Goal: Task Accomplishment & Management: Use online tool/utility

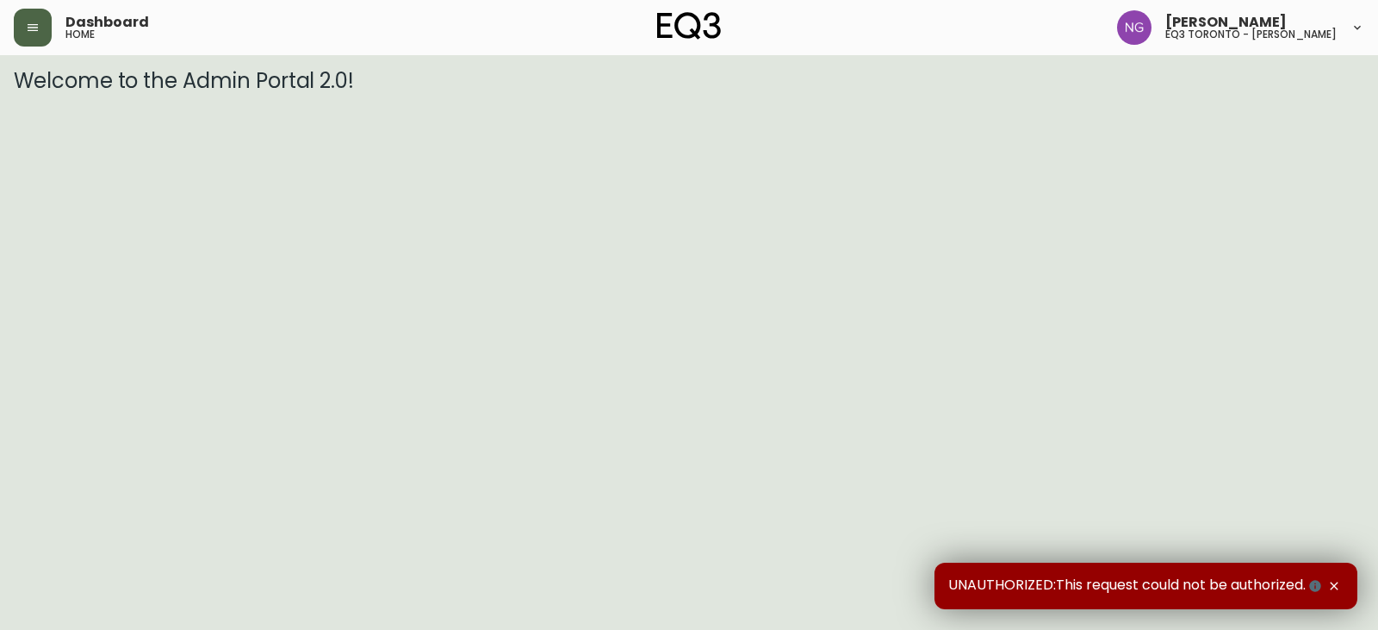
click at [40, 30] on button "button" at bounding box center [33, 28] width 38 height 38
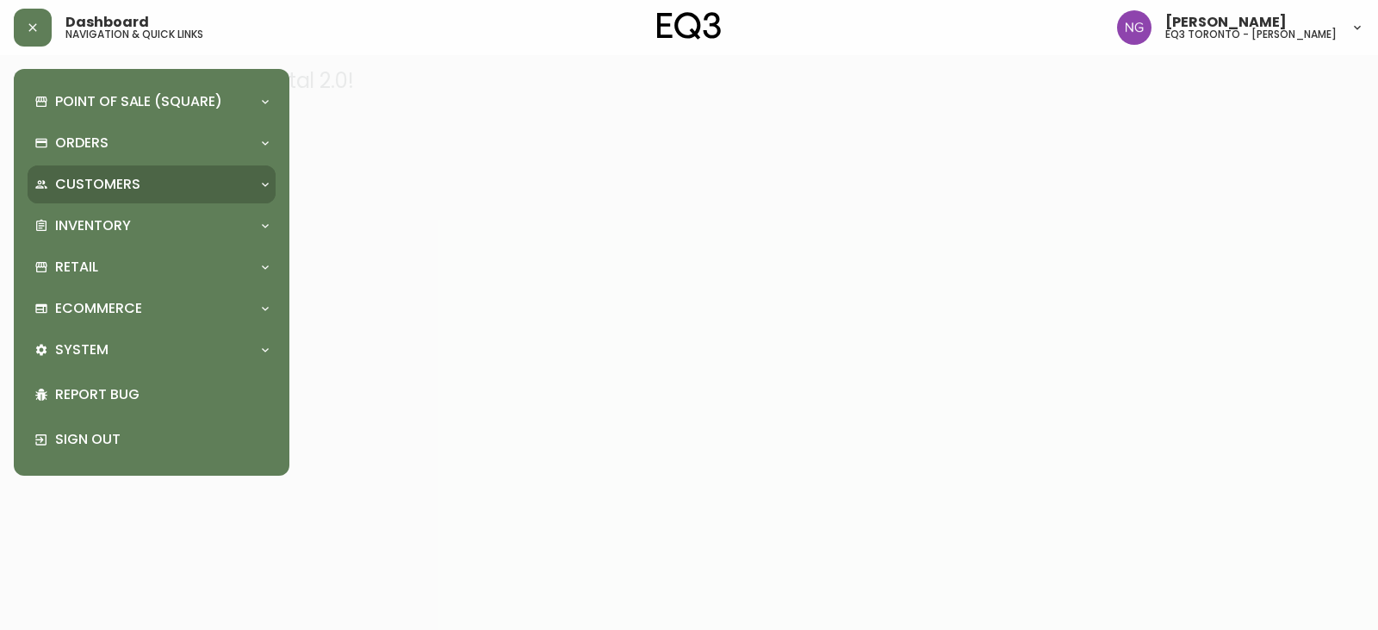
click at [124, 184] on p "Customers" at bounding box center [97, 184] width 85 height 19
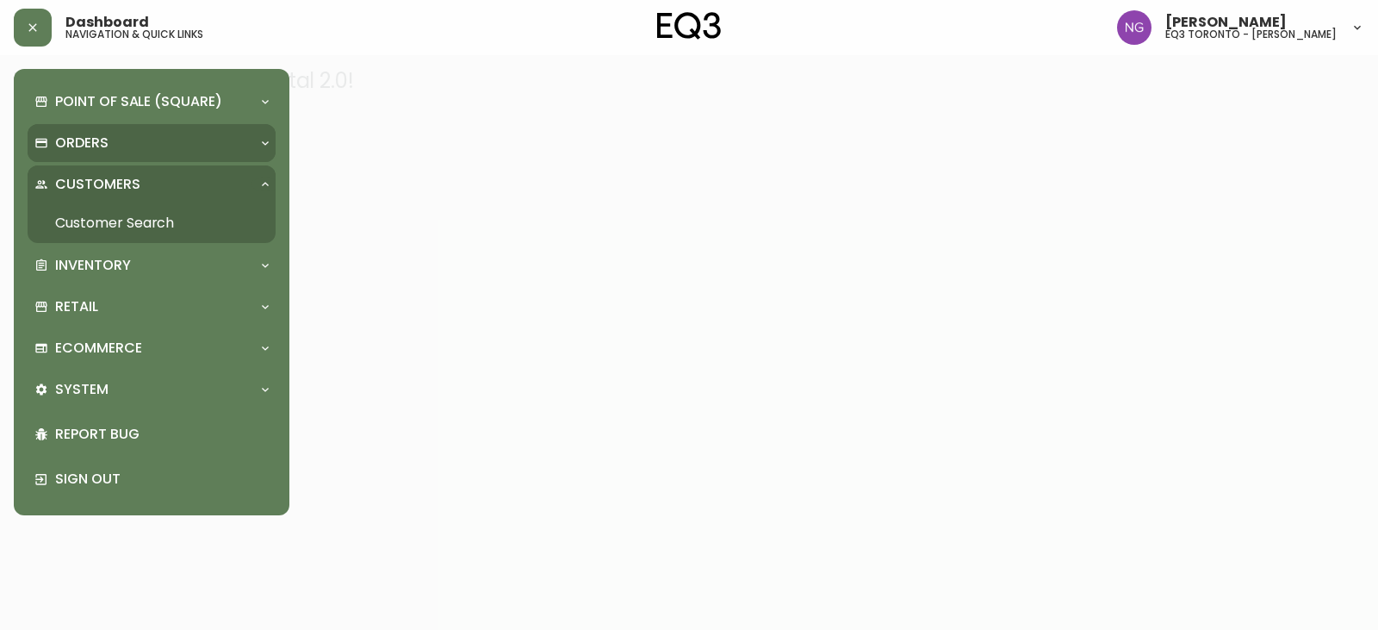
click at [96, 141] on p "Orders" at bounding box center [81, 143] width 53 height 19
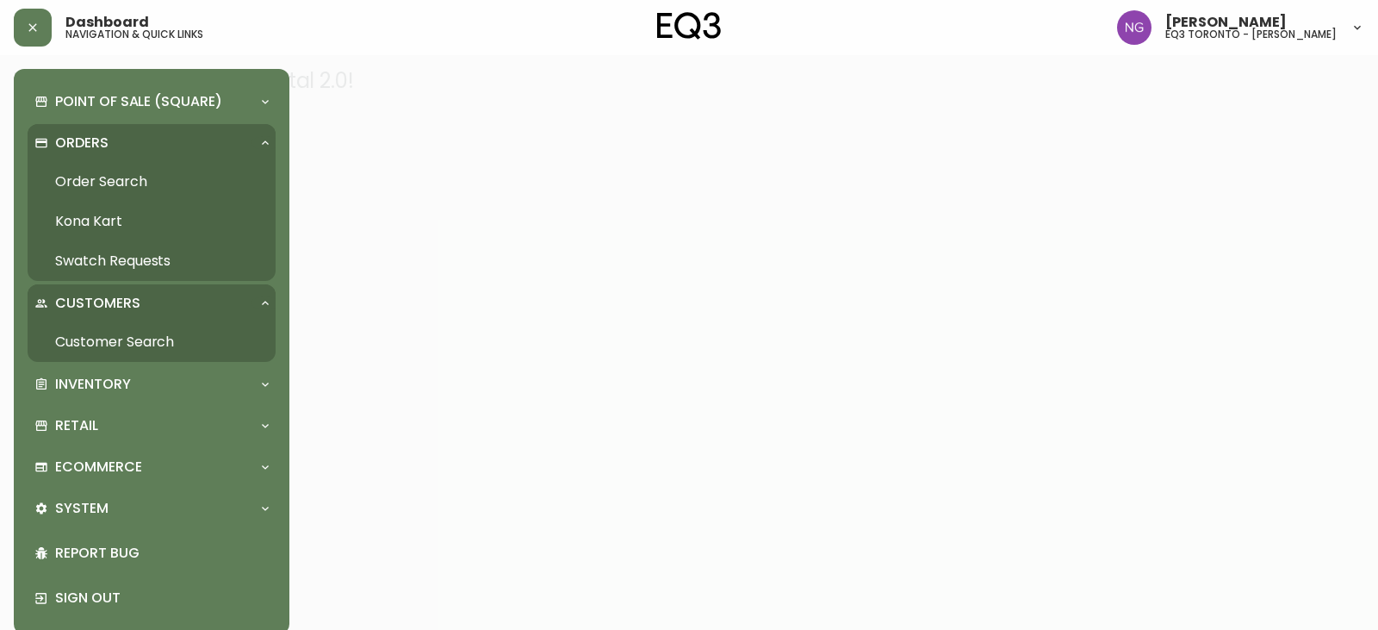
drag, startPoint x: 140, startPoint y: 184, endPoint x: 169, endPoint y: 186, distance: 28.5
click at [140, 183] on link "Order Search" at bounding box center [152, 182] width 248 height 40
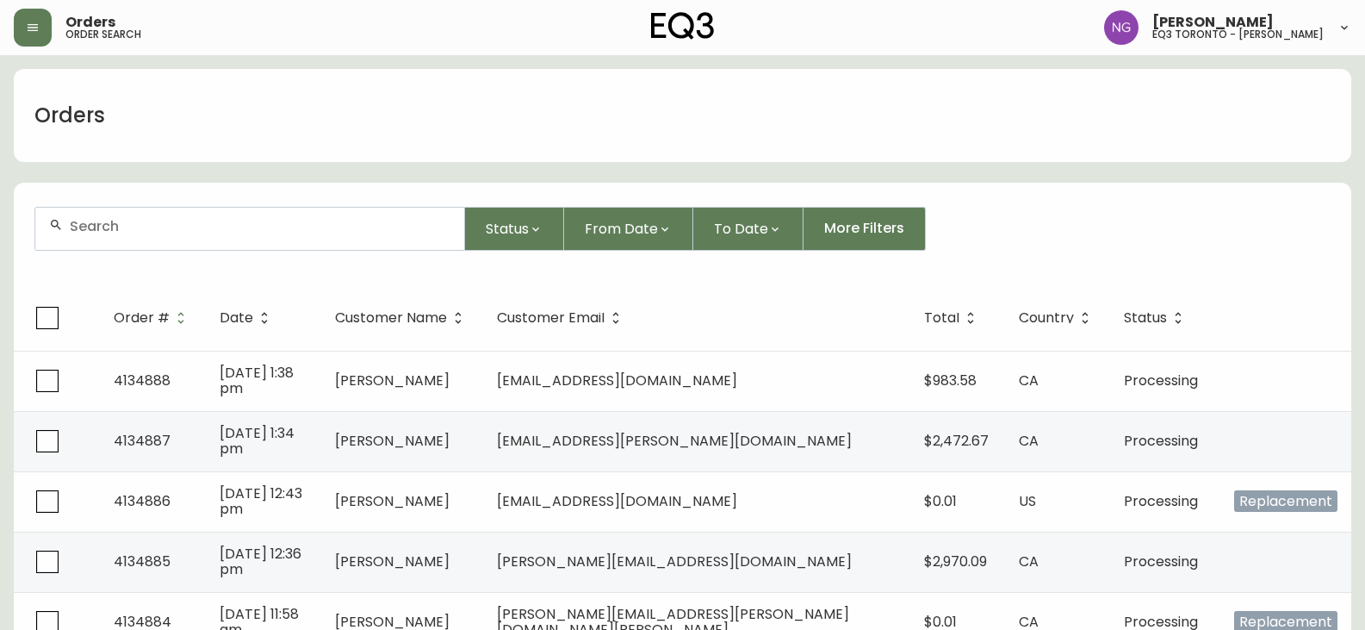
click at [177, 240] on div at bounding box center [249, 229] width 429 height 42
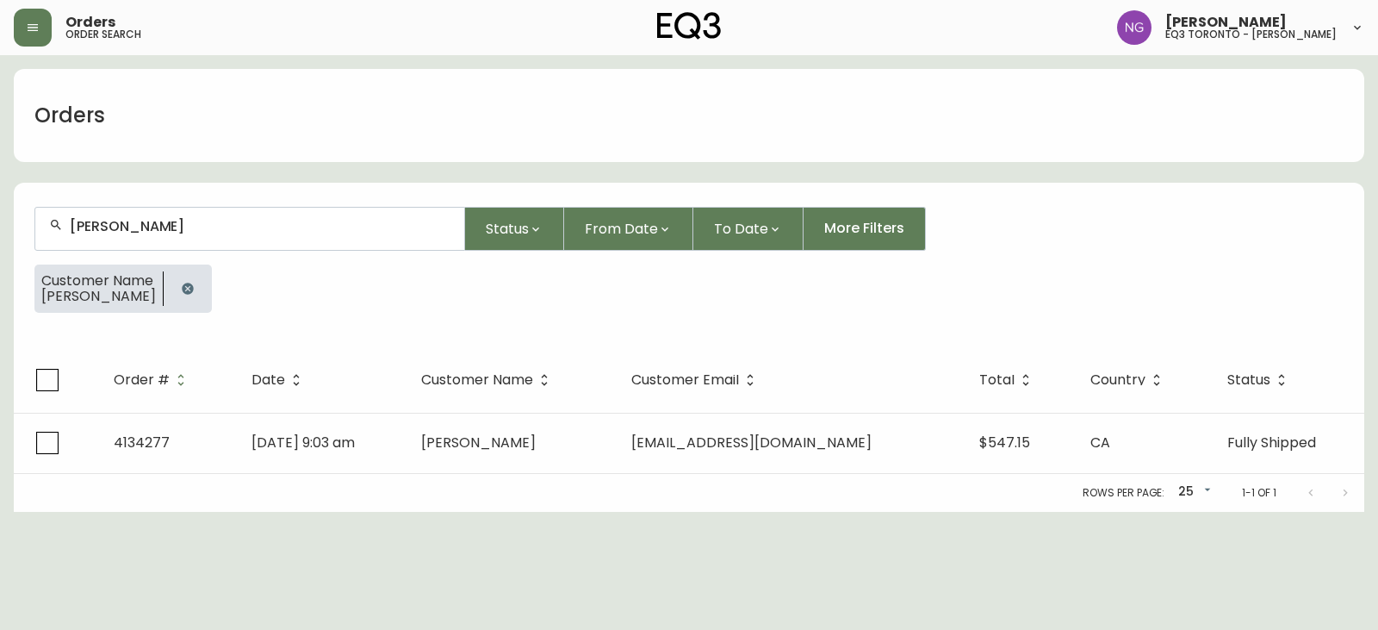
type input "[PERSON_NAME]"
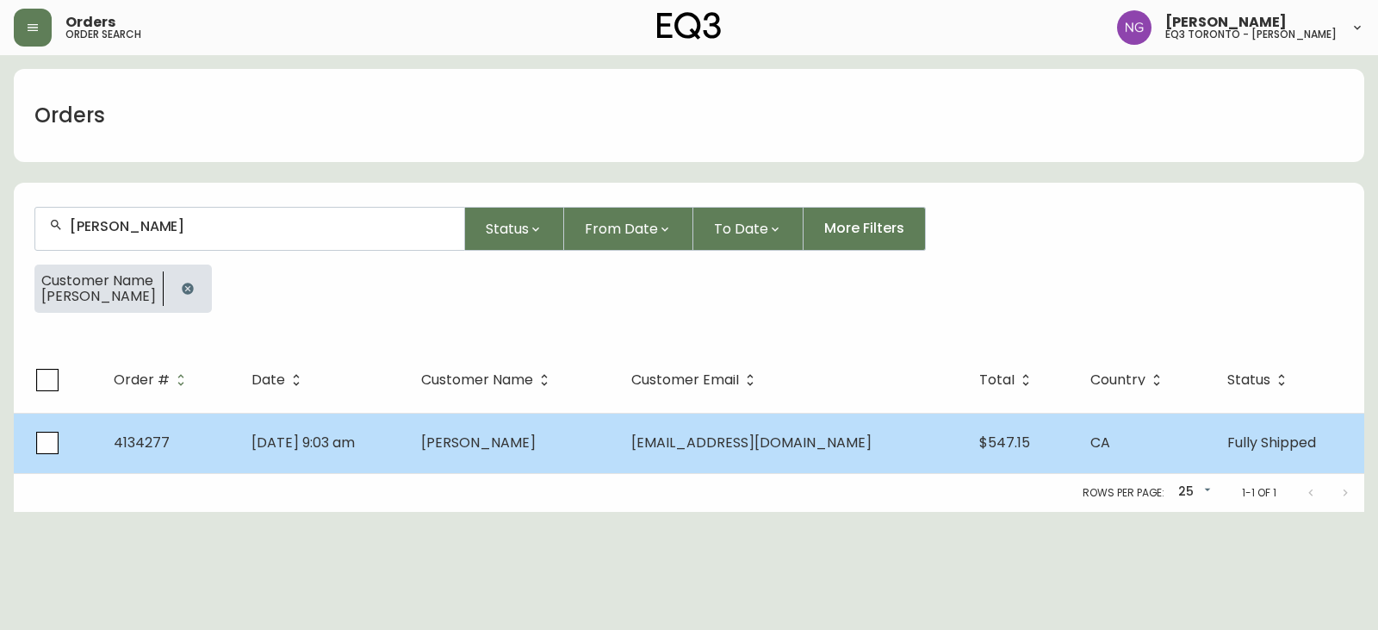
click at [158, 436] on span "4134277" at bounding box center [142, 442] width 56 height 20
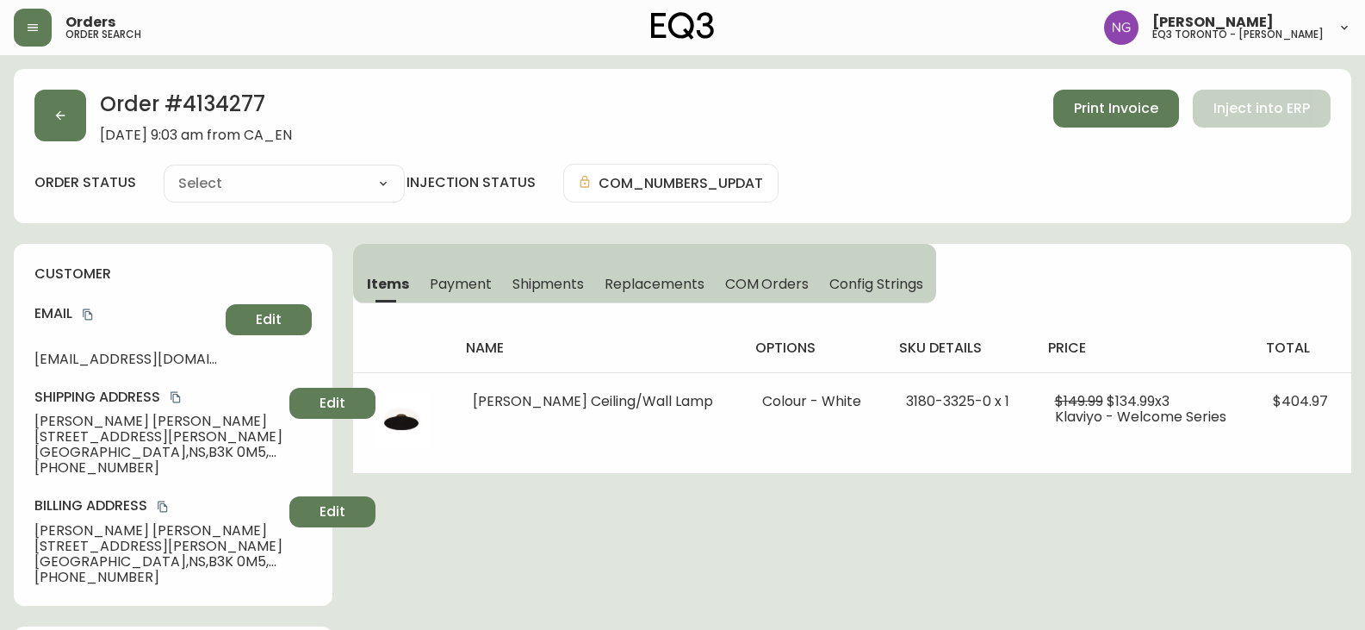
type input "Fully Shipped"
select select "FULLY_SHIPPED"
drag, startPoint x: 34, startPoint y: 438, endPoint x: 140, endPoint y: 432, distance: 106.1
click at [140, 432] on span "5511 Bilby Street, Unit 311" at bounding box center [158, 437] width 248 height 16
copy span "5511 Bilby Street"
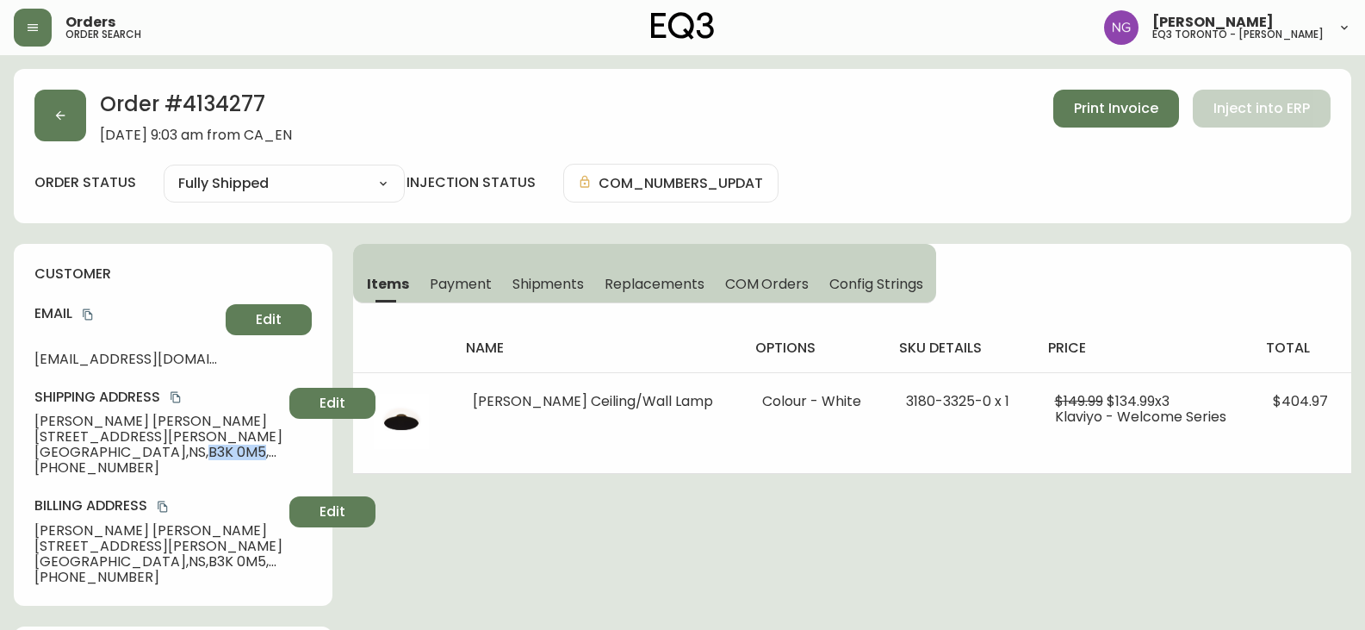
drag, startPoint x: 113, startPoint y: 452, endPoint x: 168, endPoint y: 452, distance: 55.1
click at [168, 452] on span "Halifax , NS , B3K 0M5 , CA" at bounding box center [158, 452] width 248 height 16
copy span "B3K 0M5"
drag, startPoint x: 37, startPoint y: 359, endPoint x: 291, endPoint y: 365, distance: 254.2
click at [291, 365] on div "Email publicandrew@protonmail.com Edit" at bounding box center [172, 335] width 277 height 62
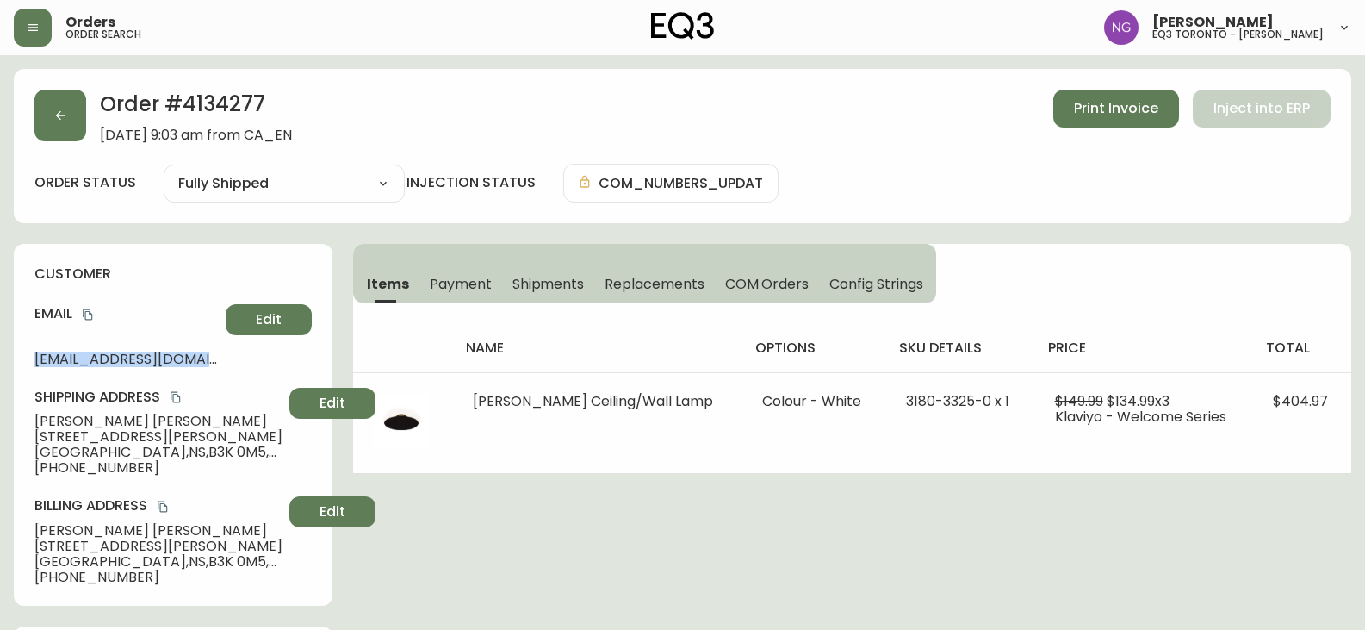
copy div "publicandrew@protonmail.com Edit"
